Goal: Information Seeking & Learning: Learn about a topic

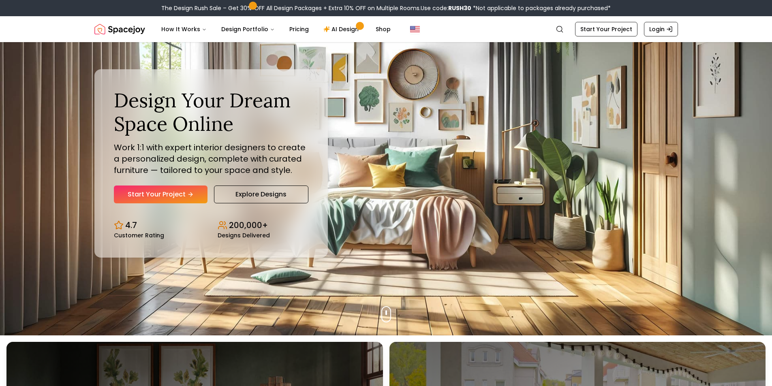
scroll to position [84, 0]
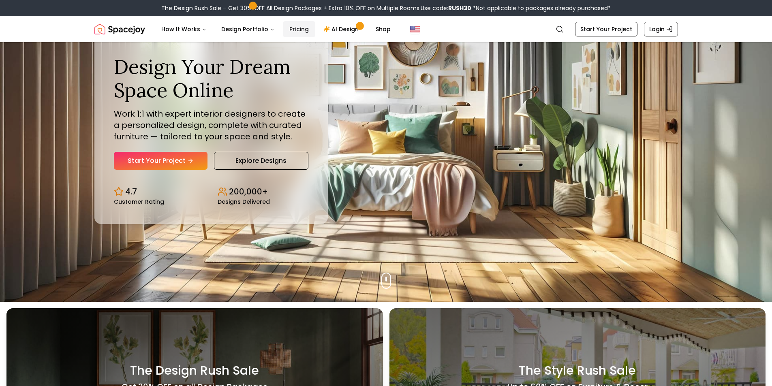
click at [305, 24] on link "Pricing" at bounding box center [299, 29] width 32 height 16
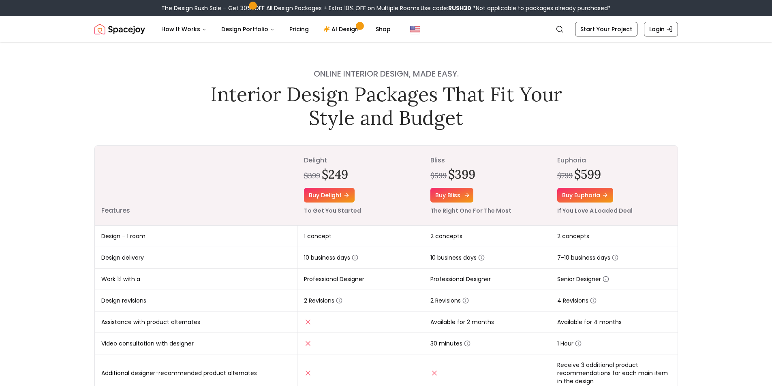
click at [435, 190] on link "Buy bliss" at bounding box center [452, 195] width 43 height 15
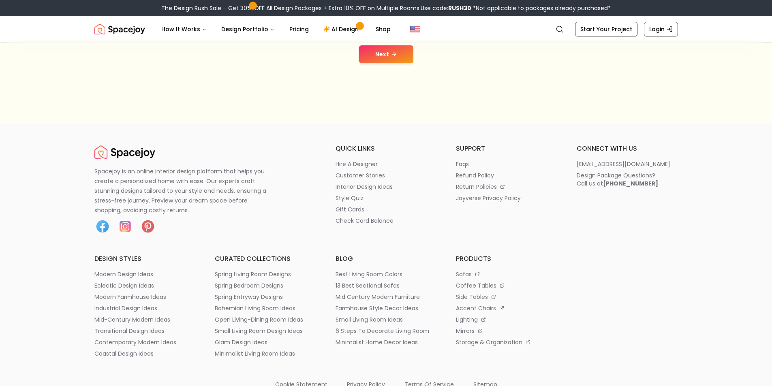
scroll to position [237, 0]
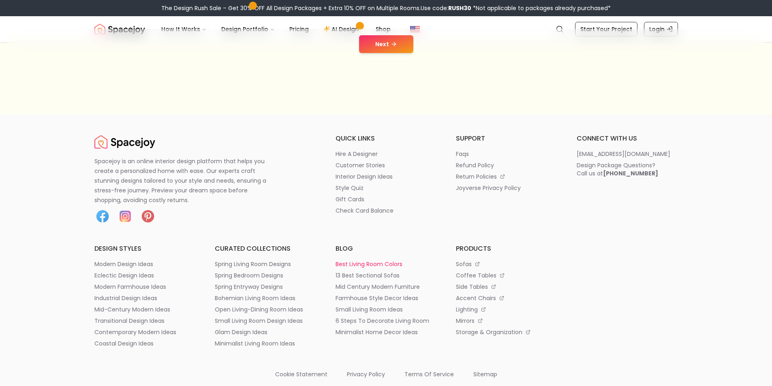
click at [336, 268] on p "best living room colors" at bounding box center [369, 264] width 67 height 8
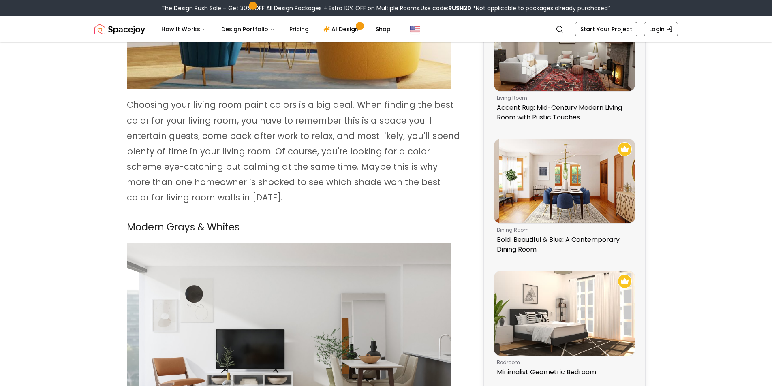
scroll to position [304, 0]
